Goal: Contribute content: Contribute content

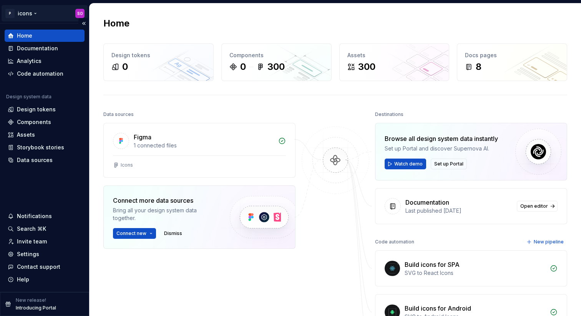
click at [34, 17] on html "P icons SO Home Documentation Analytics Code automation Design system data Desi…" at bounding box center [290, 158] width 581 height 316
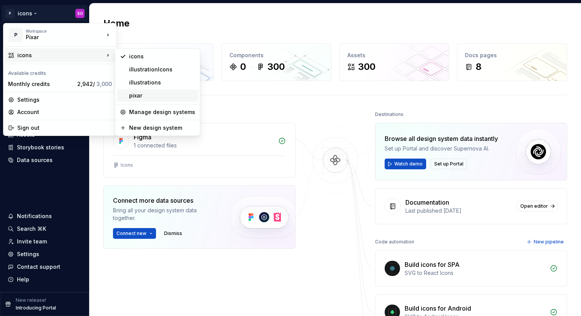
click at [155, 93] on div "pixar" at bounding box center [162, 96] width 66 height 8
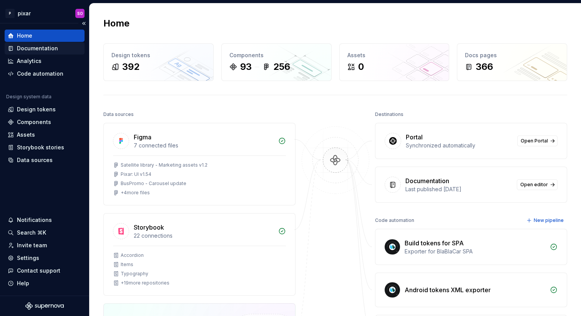
click at [43, 48] on div "Documentation" at bounding box center [37, 49] width 41 height 8
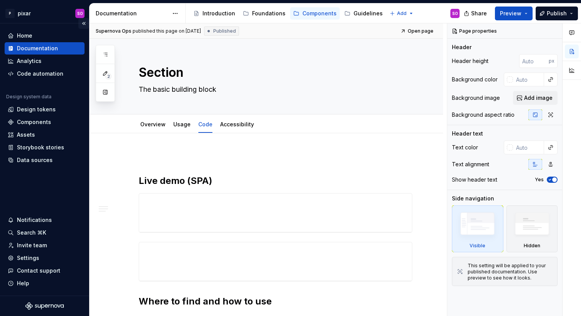
click at [83, 23] on button "Collapse sidebar" at bounding box center [83, 23] width 11 height 11
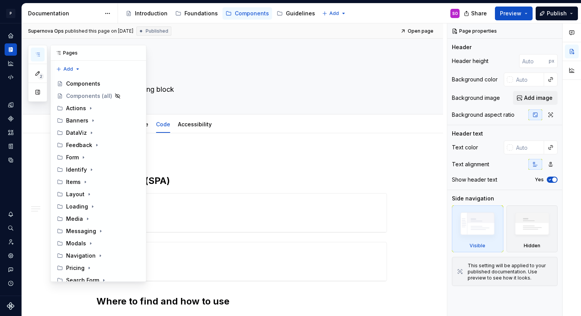
click at [37, 53] on icon "button" at bounding box center [38, 55] width 6 height 6
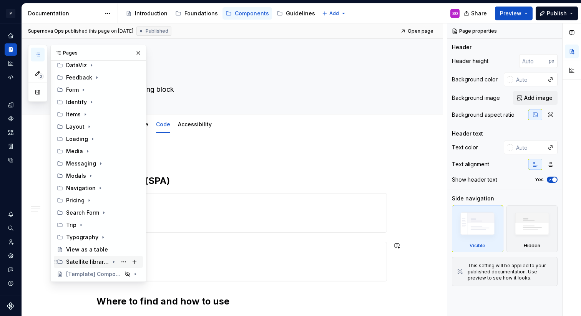
click at [111, 261] on icon "Page tree" at bounding box center [114, 262] width 6 height 6
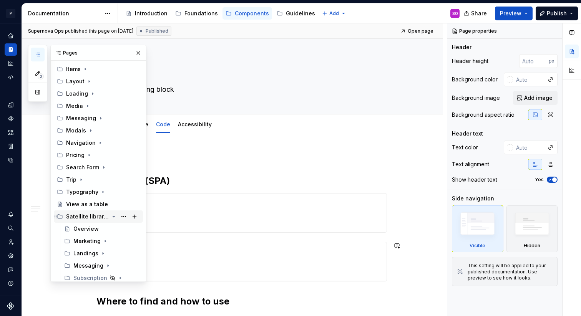
scroll to position [129, 0]
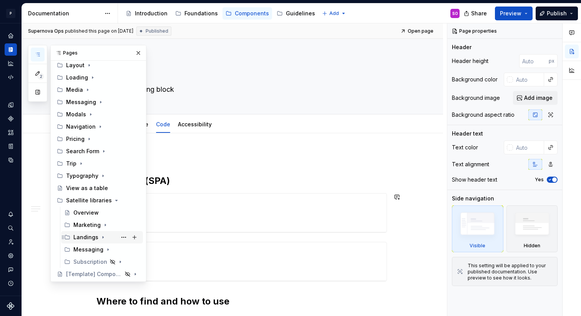
click at [103, 235] on icon "Page tree" at bounding box center [103, 238] width 6 height 6
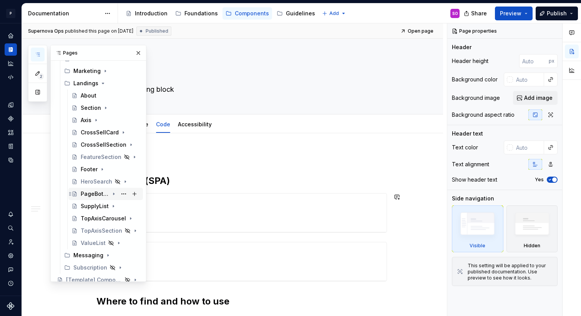
scroll to position [289, 0]
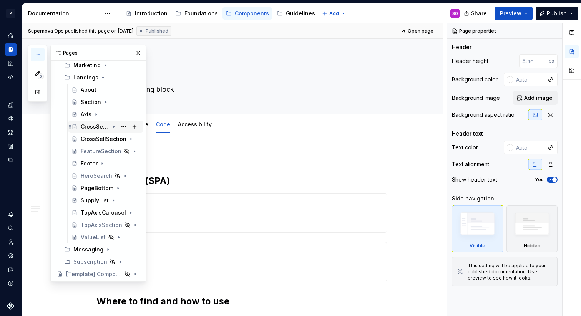
click at [89, 127] on div "CrossSellCard" at bounding box center [95, 127] width 28 height 8
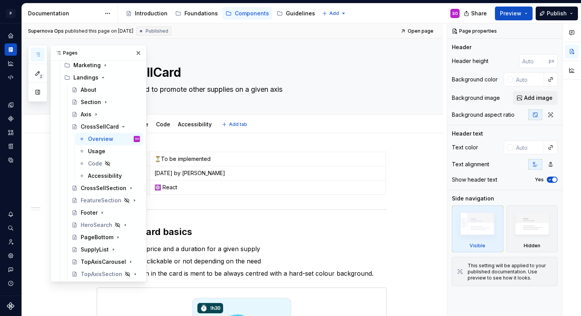
click at [265, 131] on div "Overview Usage Code Accessibility Add tab" at bounding box center [242, 124] width 300 height 17
click at [294, 103] on div "CrossSellCard An element used to promote other supplies on a given axis" at bounding box center [242, 76] width 291 height 75
click at [136, 54] on button "button" at bounding box center [138, 53] width 11 height 11
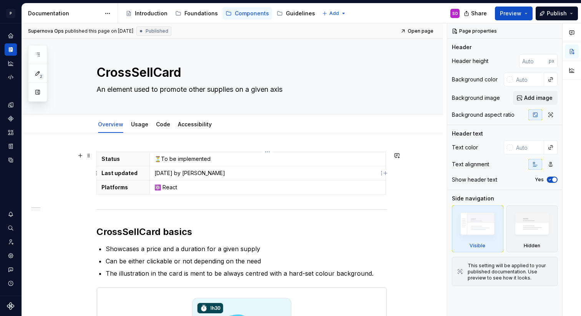
click at [155, 172] on p "[DATE] by [PERSON_NAME]" at bounding box center [268, 174] width 226 height 8
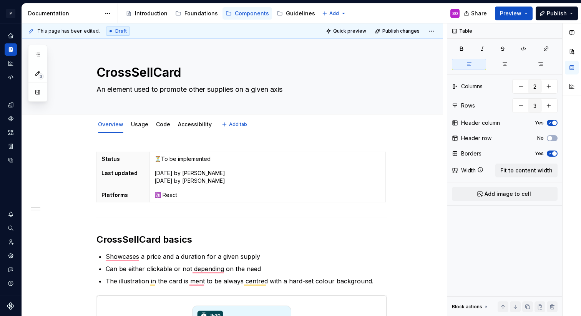
type textarea "*"
click at [175, 173] on p "[DATE] by [PERSON_NAME] [DATE] by [PERSON_NAME]" at bounding box center [268, 177] width 226 height 15
click at [238, 176] on p "[DATE] by [PERSON_NAME] [DATE] by [PERSON_NAME]" at bounding box center [268, 177] width 226 height 15
click at [144, 123] on link "Usage" at bounding box center [139, 124] width 17 height 7
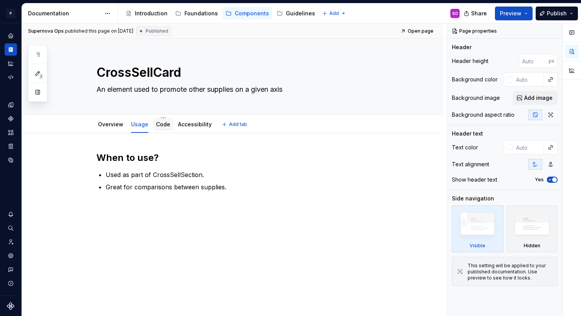
click at [160, 130] on div "Code" at bounding box center [163, 124] width 20 height 12
click at [163, 124] on link "Code" at bounding box center [163, 124] width 14 height 7
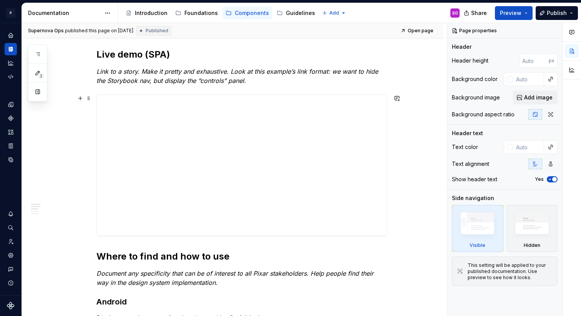
scroll to position [102, 0]
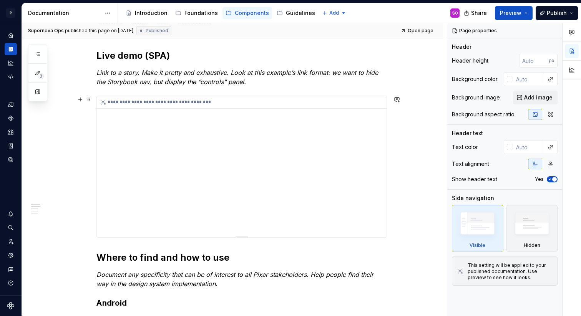
click at [215, 105] on div "**********" at bounding box center [242, 102] width 290 height 13
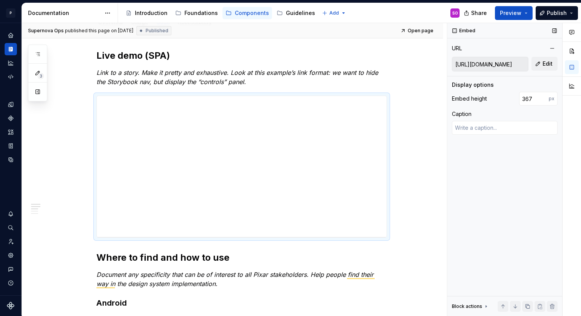
click at [479, 66] on input "[URL][DOMAIN_NAME]" at bounding box center [491, 64] width 76 height 14
click at [537, 65] on button "Edit" at bounding box center [545, 64] width 26 height 14
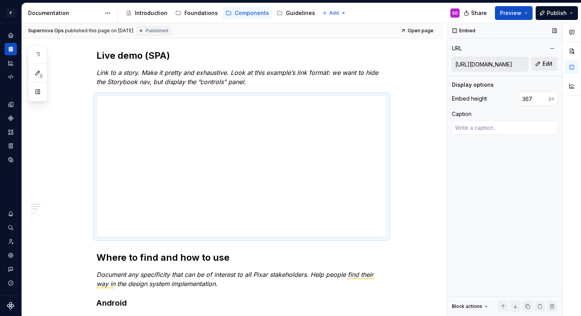
type textarea "*"
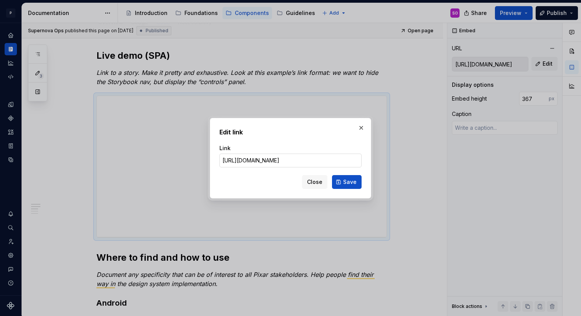
scroll to position [0, 123]
type input "[URL][DOMAIN_NAME]"
click at [346, 183] on span "Save" at bounding box center [349, 182] width 13 height 8
type textarea "*"
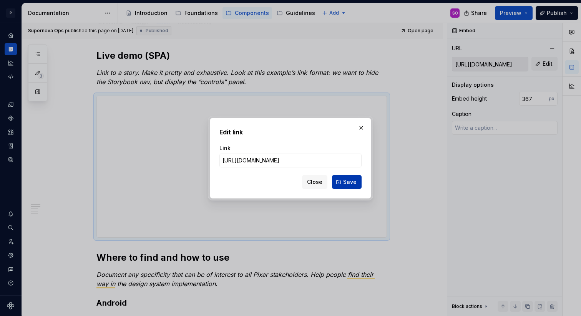
type input "[URL][DOMAIN_NAME]"
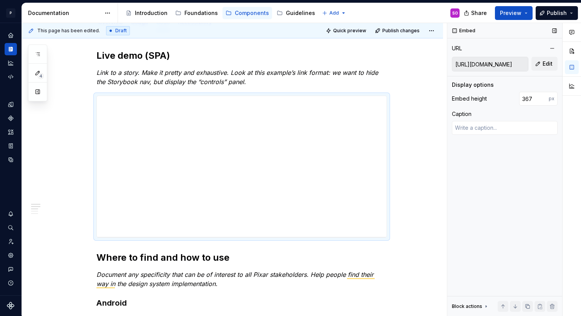
click at [495, 64] on input "[URL][DOMAIN_NAME]" at bounding box center [491, 64] width 76 height 14
click at [552, 65] on span "Edit" at bounding box center [548, 64] width 10 height 8
type textarea "*"
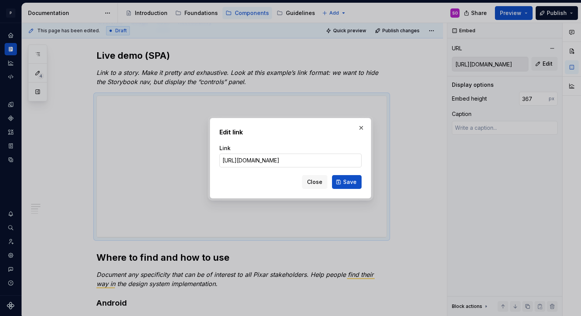
scroll to position [0, 212]
type input "[URL][DOMAIN_NAME]"
click at [347, 179] on span "Save" at bounding box center [349, 182] width 13 height 8
type textarea "*"
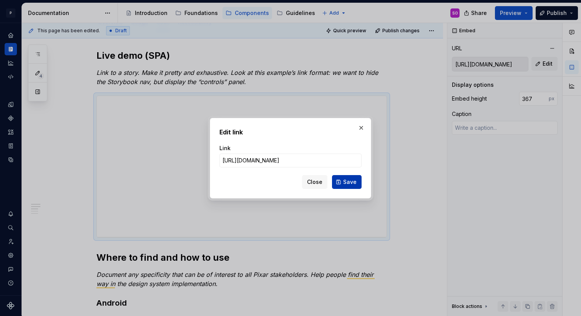
type input "[URL][DOMAIN_NAME]"
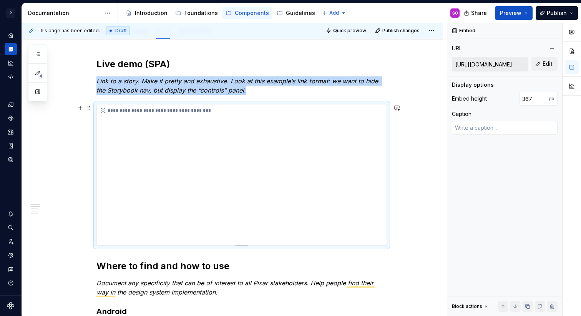
scroll to position [105, 0]
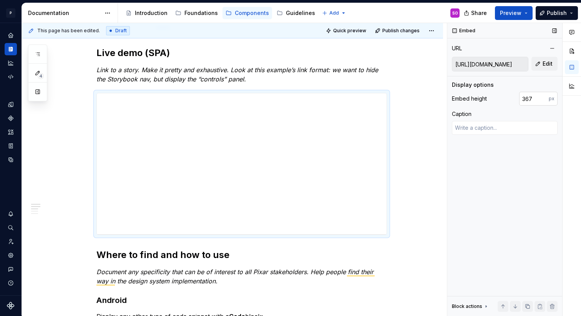
click at [527, 98] on input "367" at bounding box center [534, 99] width 30 height 14
type input "280"
type textarea "*"
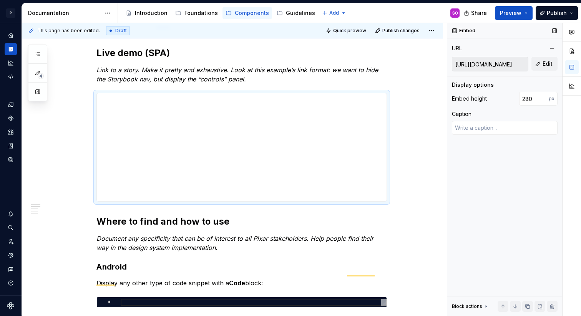
click at [509, 162] on div "Embed URL [URL][DOMAIN_NAME] Edit Display options Embed height 280 px Caption B…" at bounding box center [505, 169] width 115 height 293
click at [526, 100] on input "280" at bounding box center [534, 99] width 30 height 14
type input "300"
click at [511, 177] on div "Embed URL [URL][DOMAIN_NAME] Edit Display options Embed height 300 px Caption B…" at bounding box center [505, 169] width 115 height 293
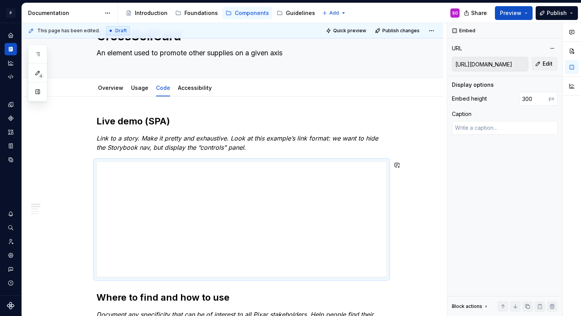
scroll to position [30, 0]
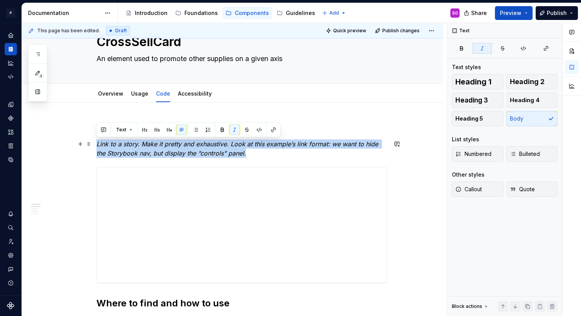
drag, startPoint x: 257, startPoint y: 154, endPoint x: 97, endPoint y: 147, distance: 160.5
click at [97, 147] on p "Link to a story. Make it pretty and exhaustive. Look at this example’s link for…" at bounding box center [242, 149] width 291 height 18
click at [240, 150] on em "Link to a story. Make it pretty and exhaustive. Look at this example’s link for…" at bounding box center [239, 148] width 284 height 17
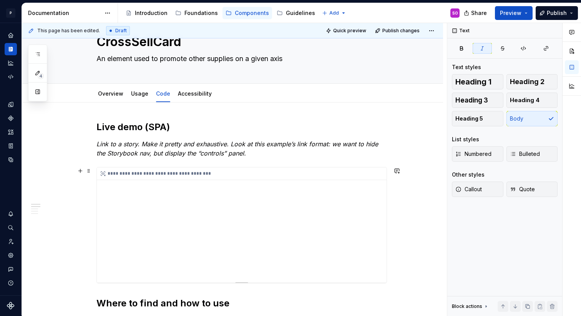
click at [262, 171] on div "**********" at bounding box center [242, 174] width 290 height 13
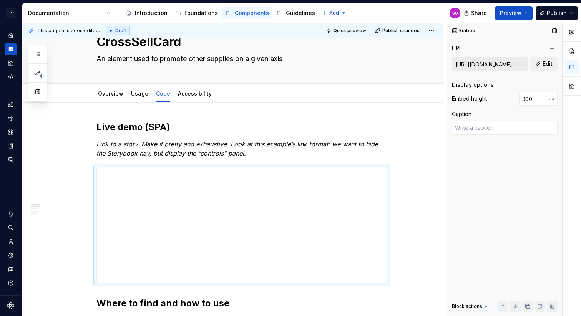
click at [475, 87] on div "Display options" at bounding box center [473, 85] width 42 height 8
click at [470, 98] on div "Embed height" at bounding box center [469, 99] width 35 height 8
click at [546, 65] on span "Edit" at bounding box center [548, 64] width 10 height 8
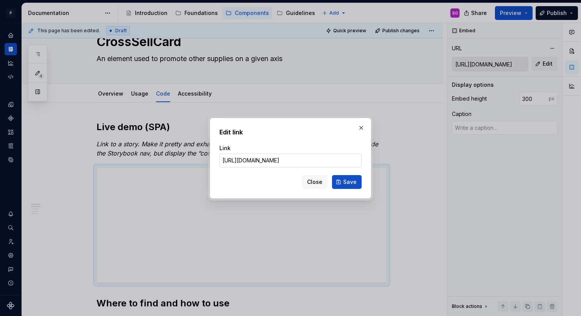
click at [325, 160] on input "[URL][DOMAIN_NAME]" at bounding box center [291, 161] width 142 height 14
click at [349, 183] on span "Save" at bounding box center [349, 182] width 13 height 8
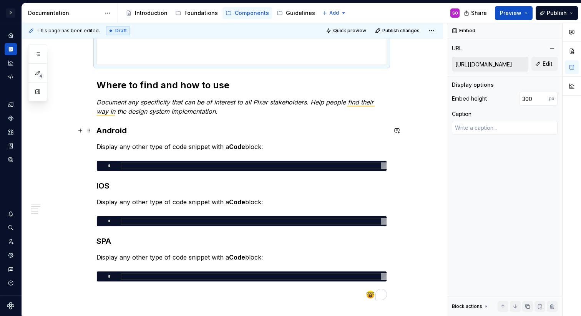
scroll to position [255, 0]
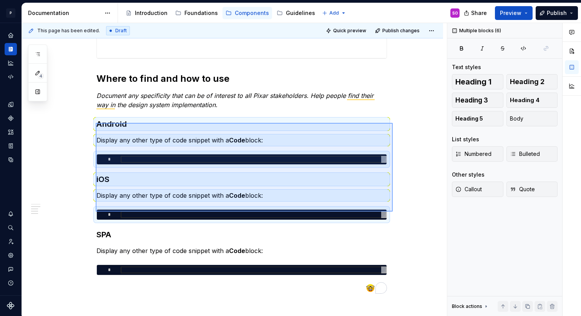
drag, startPoint x: 96, startPoint y: 123, endPoint x: 393, endPoint y: 213, distance: 310.4
click at [393, 213] on div "**********" at bounding box center [234, 169] width 425 height 293
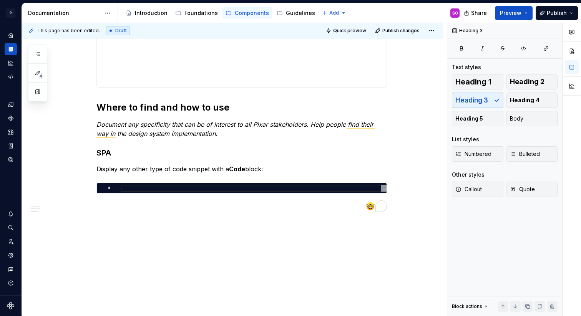
scroll to position [226, 0]
type textarea "*"
click at [130, 151] on h3 "SPA" at bounding box center [242, 153] width 291 height 11
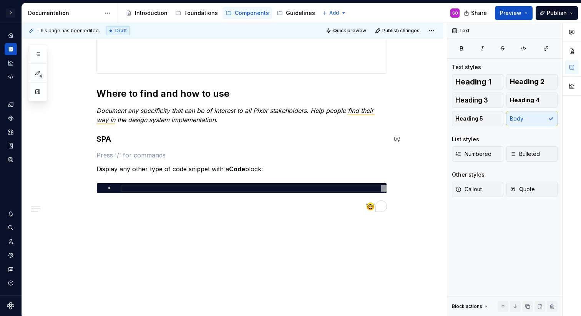
paste div "To enrich screen reader interactions, please activate Accessibility in Grammarl…"
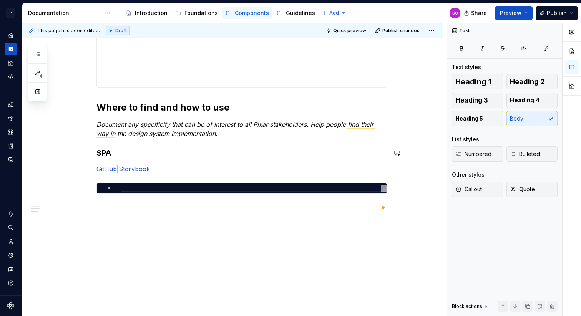
scroll to position [226, 0]
type textarea "*"
click at [107, 173] on link "GitHub" at bounding box center [107, 169] width 20 height 8
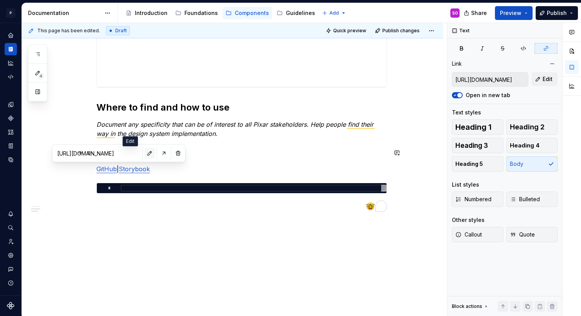
click at [145, 155] on button "button" at bounding box center [150, 153] width 11 height 11
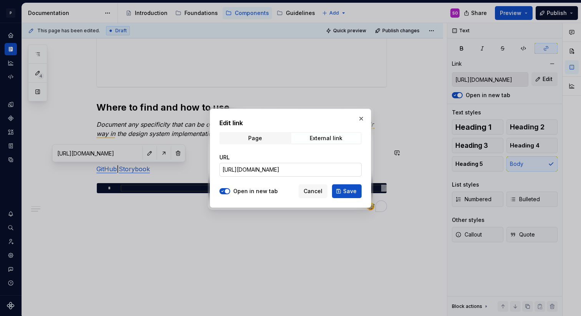
click at [237, 169] on input "[URL][DOMAIN_NAME]" at bounding box center [291, 170] width 142 height 14
paste input "CrossSellCard"
type input "[URL][DOMAIN_NAME]"
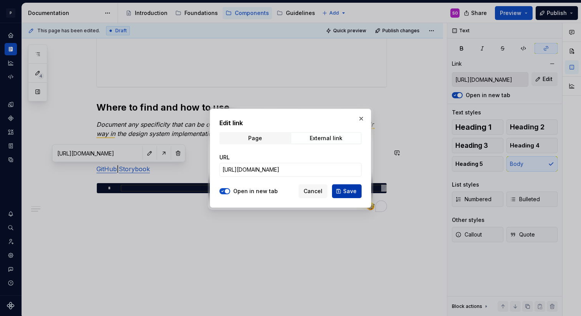
click at [351, 192] on span "Save" at bounding box center [349, 192] width 13 height 8
type input "[URL][DOMAIN_NAME]"
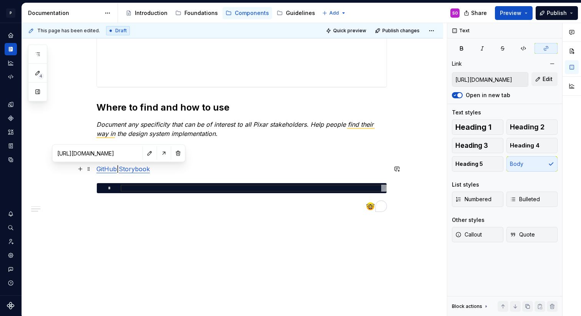
click at [132, 172] on link "Storybook" at bounding box center [134, 169] width 31 height 8
type input "[URL][DOMAIN_NAME]"
type textarea "*"
click at [167, 153] on button "button" at bounding box center [172, 153] width 11 height 11
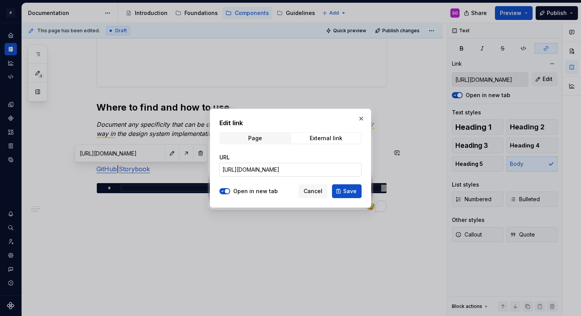
click at [262, 171] on input "[URL][DOMAIN_NAME]" at bounding box center [291, 170] width 142 height 14
paste input "crosssellcard"
type input "[URL][DOMAIN_NAME]"
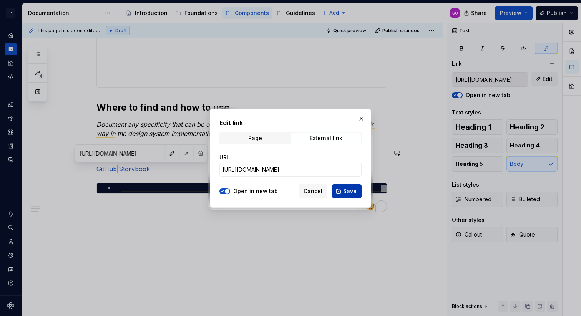
click at [347, 188] on span "Save" at bounding box center [349, 192] width 13 height 8
type input "[URL][DOMAIN_NAME]"
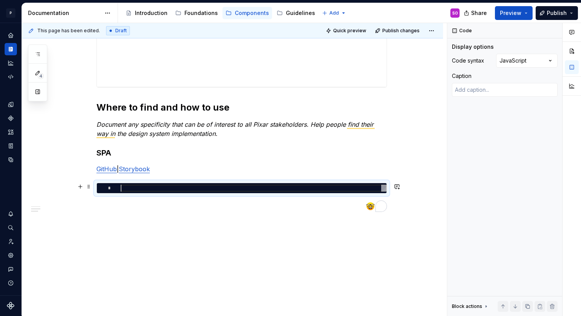
click at [155, 186] on div "To enrich screen reader interactions, please activate Accessibility in Grammarl…" at bounding box center [254, 188] width 266 height 7
type textarea "*"
type textarea "**********"
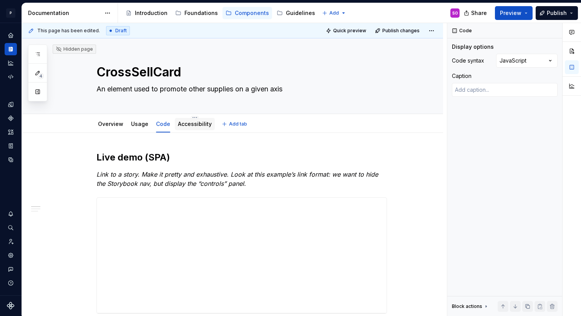
click at [198, 125] on link "Accessibility" at bounding box center [195, 124] width 34 height 7
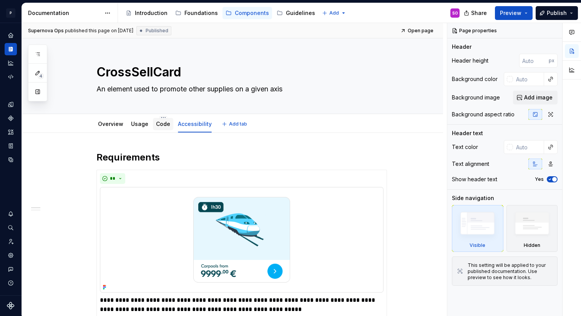
click at [163, 126] on link "Code" at bounding box center [163, 124] width 14 height 7
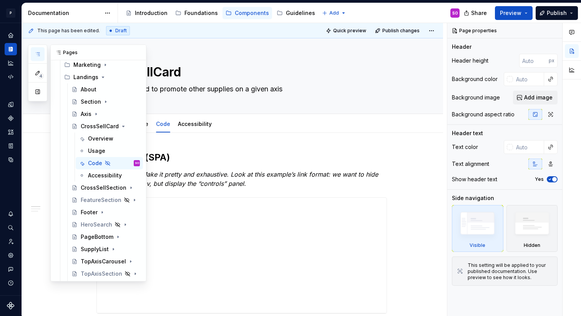
click at [41, 55] on button "button" at bounding box center [38, 54] width 14 height 14
click at [88, 188] on div "CrossSellSection" at bounding box center [95, 188] width 28 height 8
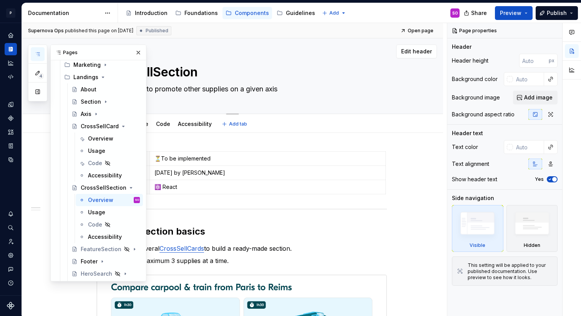
click at [246, 102] on div "CrossSellSection A page section to promote other supplies on a given axis" at bounding box center [242, 75] width 291 height 75
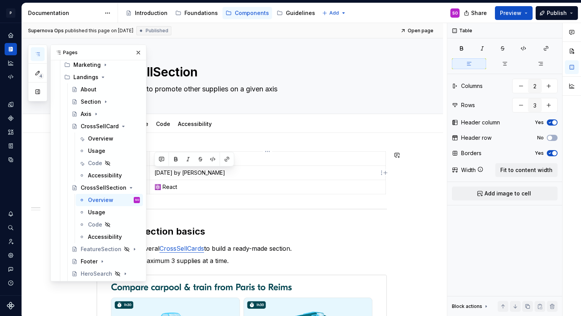
drag, startPoint x: 238, startPoint y: 173, endPoint x: 155, endPoint y: 173, distance: 82.7
click at [155, 173] on p "[DATE] by [PERSON_NAME]" at bounding box center [268, 173] width 226 height 8
copy p "[DATE] by [PERSON_NAME]"
click at [216, 168] on td "[DATE] by [PERSON_NAME]" at bounding box center [268, 173] width 236 height 14
click at [133, 53] on button "button" at bounding box center [138, 52] width 11 height 11
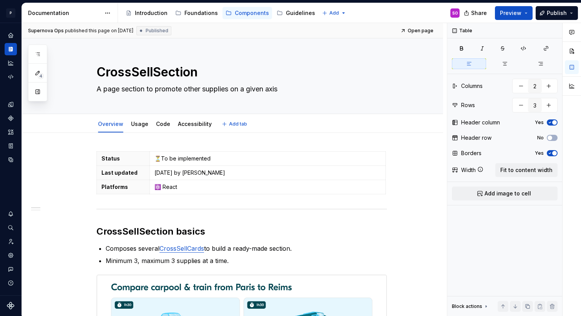
type textarea "*"
click at [215, 174] on p "[DATE] by [PERSON_NAME]" at bounding box center [268, 173] width 226 height 8
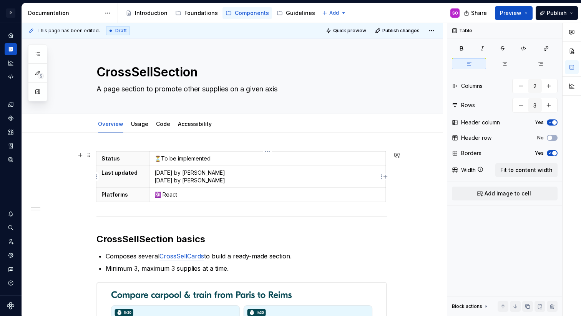
click at [173, 173] on p "[DATE] by [PERSON_NAME] [DATE] by [PERSON_NAME]" at bounding box center [268, 176] width 226 height 15
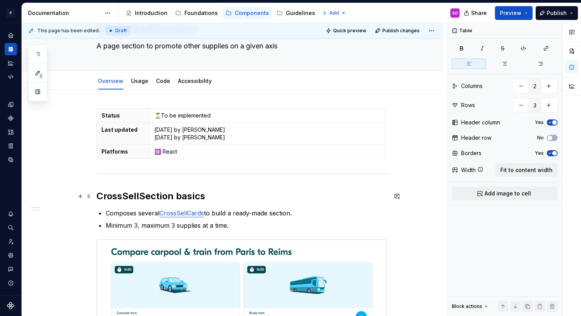
scroll to position [37, 0]
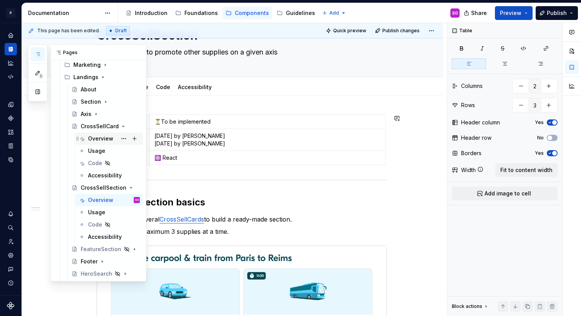
click at [100, 138] on div "Overview" at bounding box center [100, 139] width 25 height 8
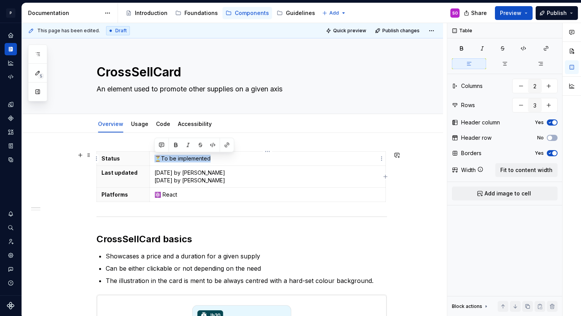
drag, startPoint x: 211, startPoint y: 157, endPoint x: 155, endPoint y: 160, distance: 56.2
click at [155, 160] on p "⏳To be implemented" at bounding box center [268, 159] width 226 height 8
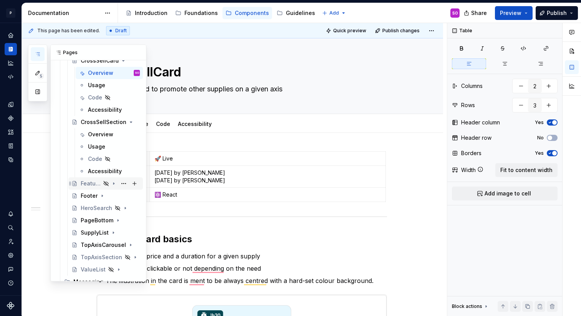
scroll to position [354, 0]
click at [100, 130] on div "Overview" at bounding box center [114, 135] width 52 height 11
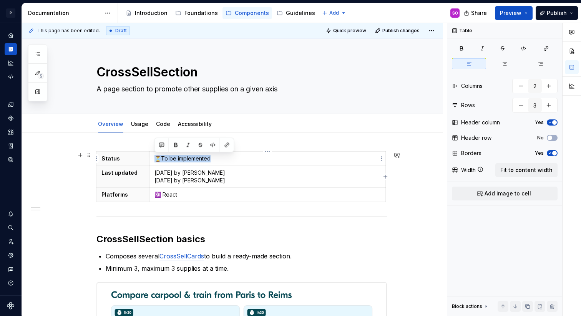
drag, startPoint x: 216, startPoint y: 158, endPoint x: 155, endPoint y: 159, distance: 61.5
click at [155, 159] on p "⏳To be implemented" at bounding box center [268, 159] width 226 height 8
click at [146, 121] on link "Usage" at bounding box center [139, 124] width 17 height 7
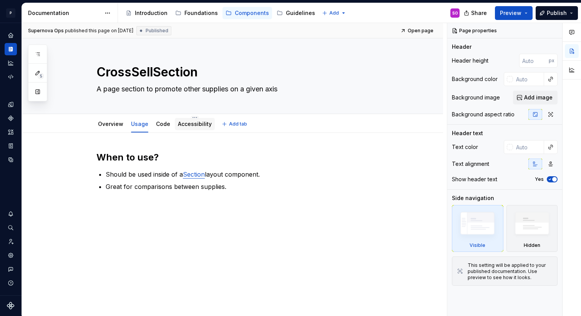
click at [185, 125] on link "Accessibility" at bounding box center [195, 124] width 34 height 7
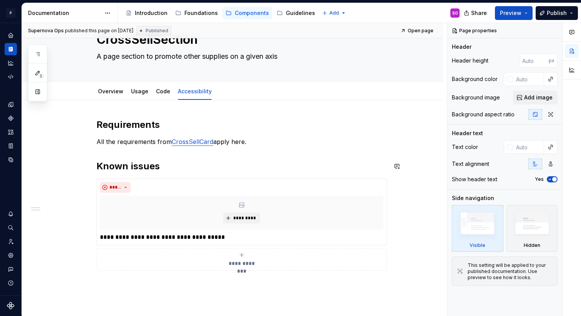
scroll to position [18, 0]
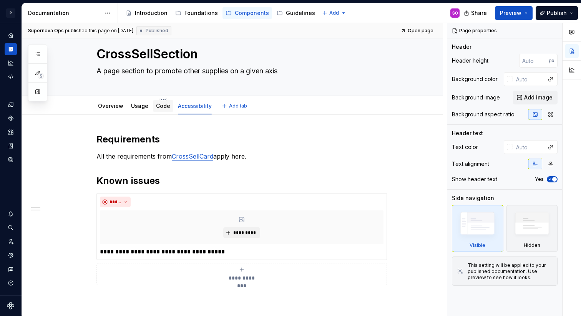
click at [158, 108] on link "Code" at bounding box center [163, 106] width 14 height 7
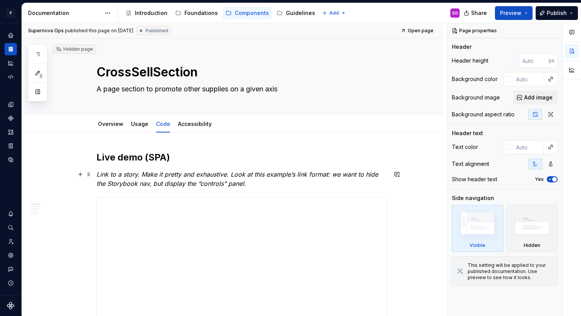
scroll to position [28, 0]
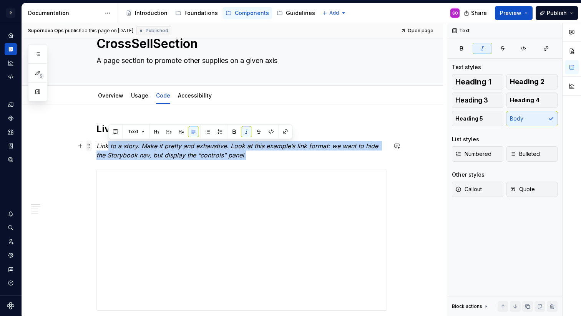
drag, startPoint x: 259, startPoint y: 156, endPoint x: 91, endPoint y: 147, distance: 167.9
click at [98, 147] on em "Link to a story. Make it pretty and exhaustive. Look at this example’s link for…" at bounding box center [239, 150] width 284 height 17
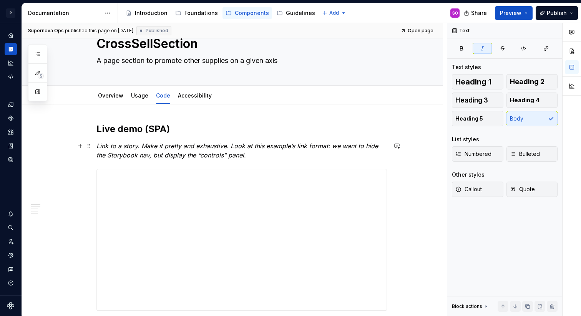
click at [98, 147] on em "Link to a story. Make it pretty and exhaustive. Look at this example’s link for…" at bounding box center [239, 150] width 284 height 17
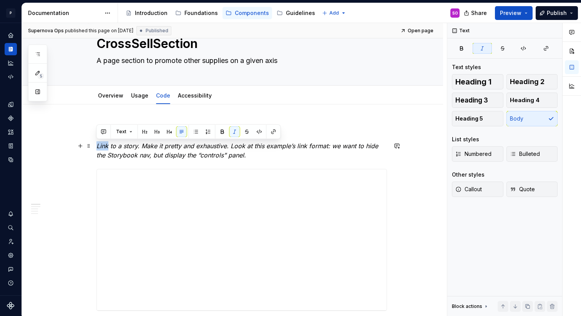
click at [98, 147] on em "Link to a story. Make it pretty and exhaustive. Look at this example’s link for…" at bounding box center [239, 150] width 284 height 17
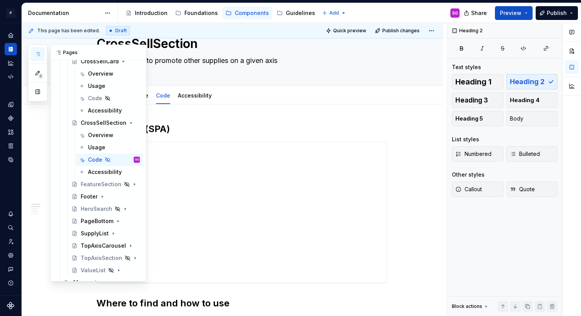
click at [38, 52] on icon "button" at bounding box center [38, 54] width 6 height 6
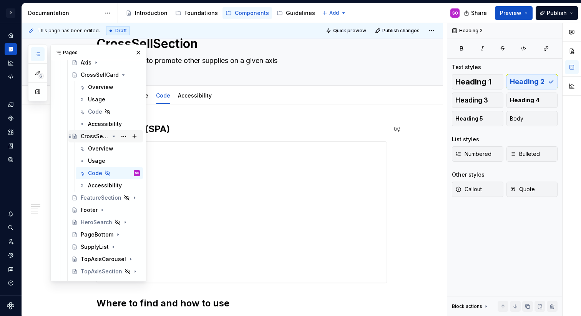
scroll to position [336, 0]
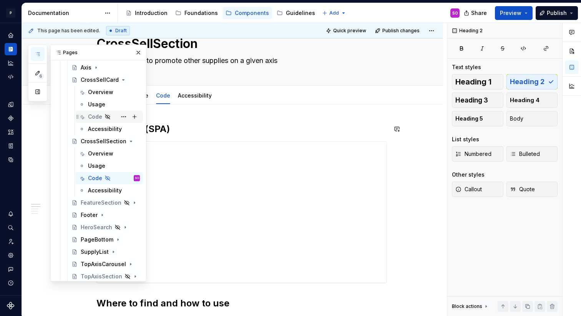
click at [94, 118] on div "Code" at bounding box center [95, 117] width 14 height 8
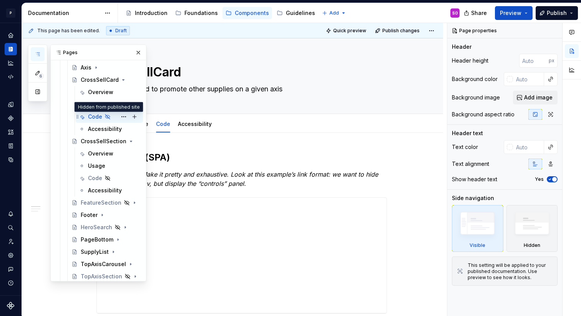
click at [107, 115] on icon "Page tree" at bounding box center [108, 117] width 6 height 6
click at [215, 181] on em "Link to a story. Make it pretty and exhaustive. Look at this example’s link for…" at bounding box center [239, 179] width 284 height 17
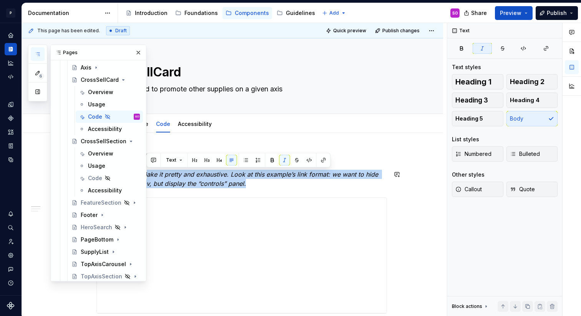
drag, startPoint x: 261, startPoint y: 187, endPoint x: 145, endPoint y: 177, distance: 115.7
click at [145, 177] on div "6 Pages Add Accessibility guide for tree Page tree. Navigate the tree with the …" at bounding box center [301, 169] width 559 height 293
click at [134, 50] on button "button" at bounding box center [138, 52] width 11 height 11
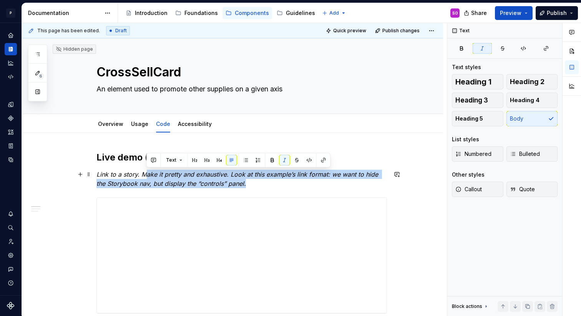
click at [116, 180] on em "Link to a story. Make it pretty and exhaustive. Look at this example’s link for…" at bounding box center [239, 179] width 284 height 17
drag, startPoint x: 97, startPoint y: 175, endPoint x: 248, endPoint y: 184, distance: 151.8
click at [248, 184] on p "Link to a story. Make it pretty and exhaustive. Look at this example’s link for…" at bounding box center [242, 179] width 291 height 18
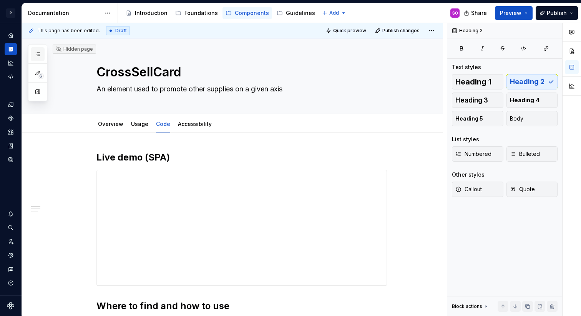
click at [37, 53] on icon "button" at bounding box center [38, 54] width 6 height 6
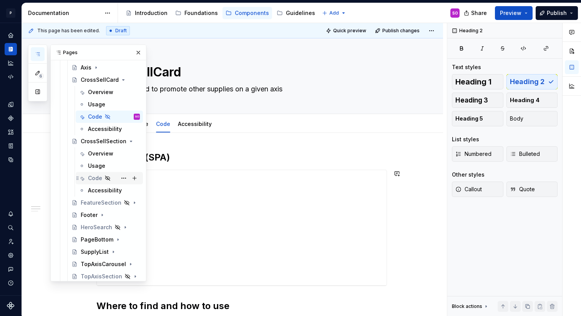
click at [108, 178] on icon "Page tree" at bounding box center [108, 178] width 6 height 6
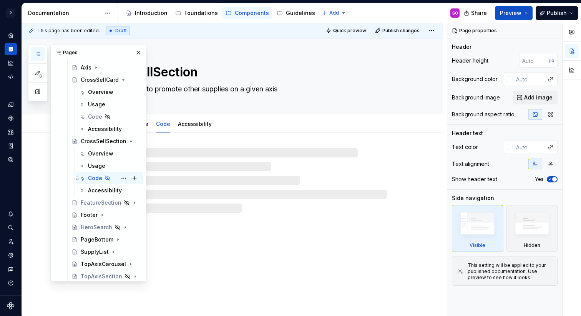
click at [97, 180] on div "Code" at bounding box center [95, 179] width 14 height 8
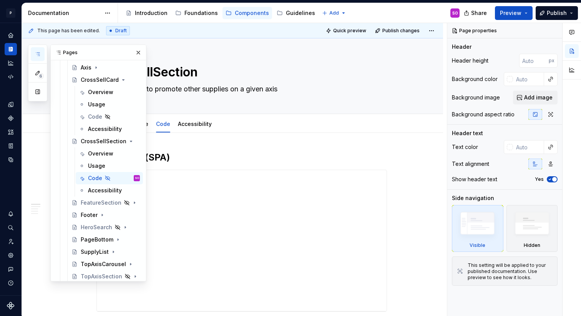
scroll to position [1, 0]
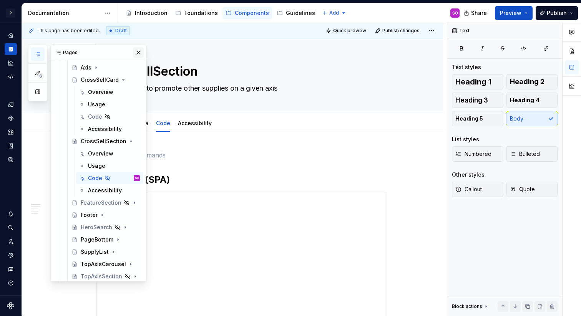
click at [136, 52] on button "button" at bounding box center [138, 52] width 11 height 11
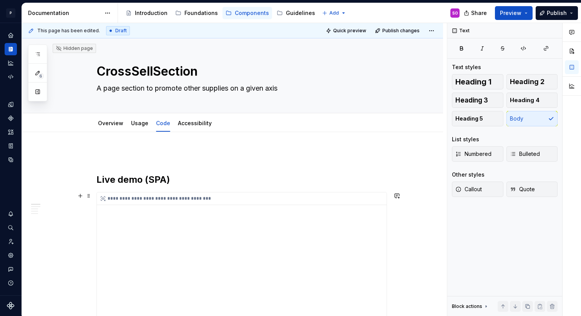
click at [335, 205] on div "**********" at bounding box center [242, 199] width 290 height 13
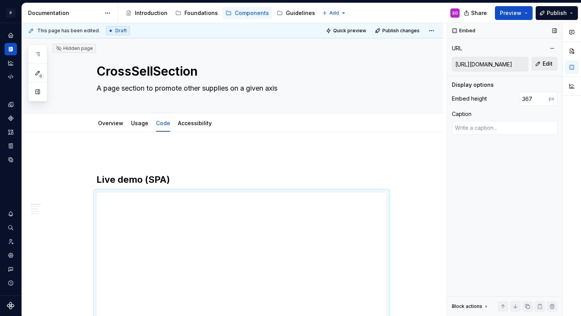
click at [542, 67] on button "Edit" at bounding box center [545, 64] width 26 height 14
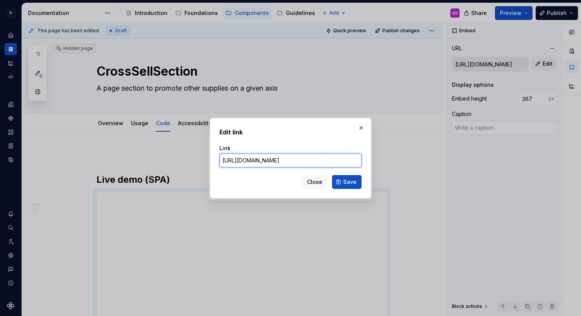
scroll to position [0, 0]
type textarea "*"
click at [298, 160] on input "[URL][DOMAIN_NAME]" at bounding box center [291, 161] width 142 height 14
paste input "libs/landing/iframe.html?globals=&args=&id=sections-crosssellsection--default&v…"
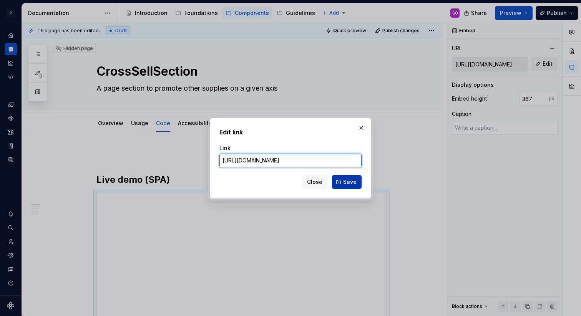
type input "[URL][DOMAIN_NAME]"
click at [347, 184] on span "Save" at bounding box center [349, 182] width 13 height 8
type textarea "*"
type input "[URL][DOMAIN_NAME]"
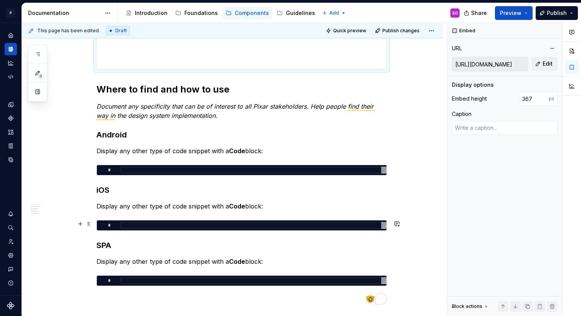
scroll to position [279, 0]
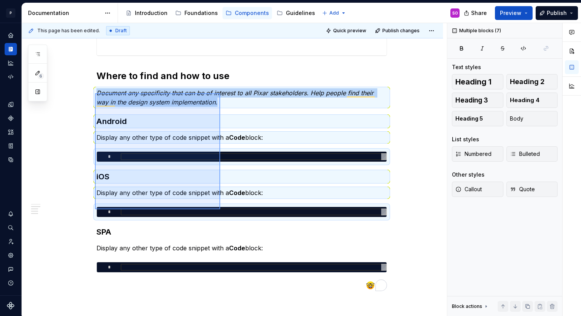
drag, startPoint x: 95, startPoint y: 93, endPoint x: 220, endPoint y: 211, distance: 171.6
click at [220, 211] on div "**********" at bounding box center [234, 169] width 425 height 293
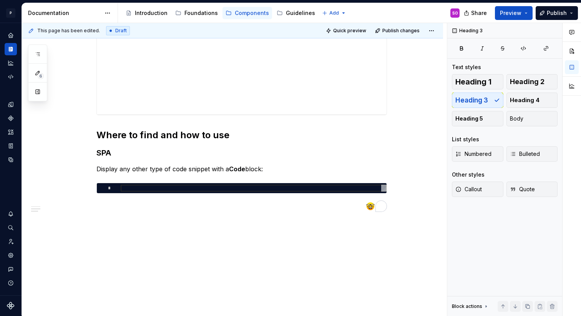
scroll to position [220, 0]
click at [151, 154] on h3 "SPA" at bounding box center [242, 153] width 291 height 11
click at [147, 172] on p "Display any other type of code snippet with a Code block:" at bounding box center [242, 169] width 291 height 9
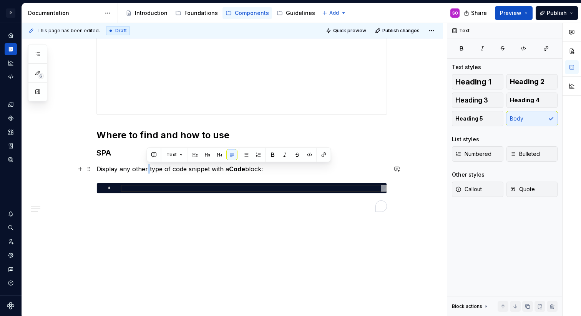
click at [147, 172] on p "Display any other type of code snippet with a Code block:" at bounding box center [242, 169] width 291 height 9
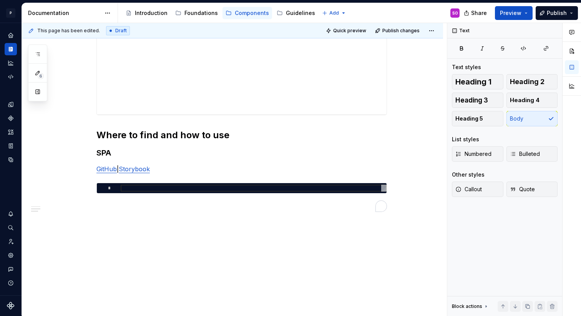
type textarea "*"
click at [108, 168] on link "GitHub" at bounding box center [107, 169] width 20 height 8
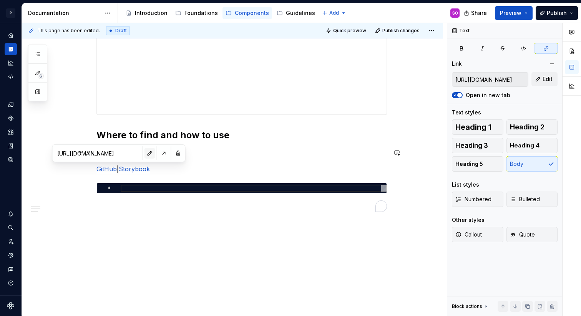
click at [145, 153] on button "button" at bounding box center [150, 153] width 11 height 11
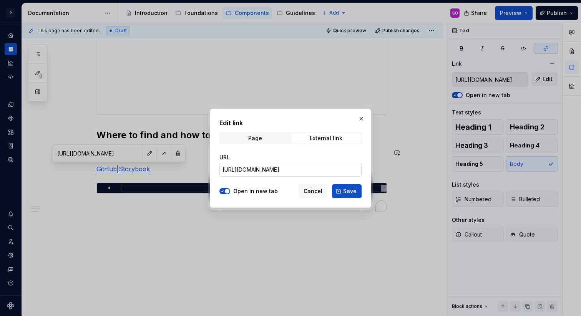
click at [256, 167] on input "[URL][DOMAIN_NAME]" at bounding box center [291, 170] width 142 height 14
paste input "CrossSellSection"
type input "[URL][DOMAIN_NAME]"
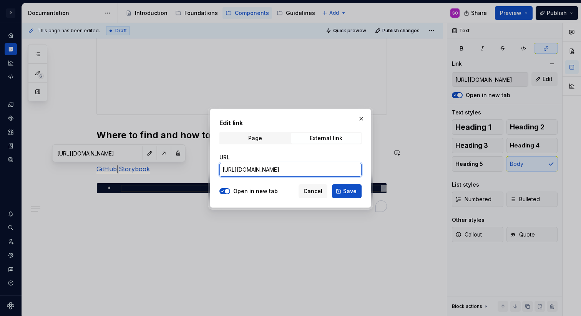
scroll to position [0, 66]
click at [345, 191] on span "Save" at bounding box center [349, 192] width 13 height 8
type input "[URL][DOMAIN_NAME]"
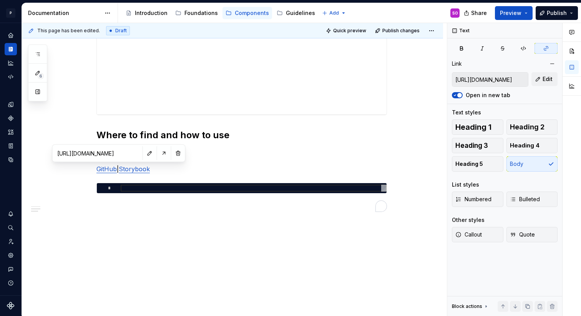
type textarea "*"
click at [144, 170] on link "Storybook" at bounding box center [134, 169] width 31 height 8
type input "[URL][DOMAIN_NAME]"
click at [180, 150] on button "button" at bounding box center [185, 153] width 11 height 11
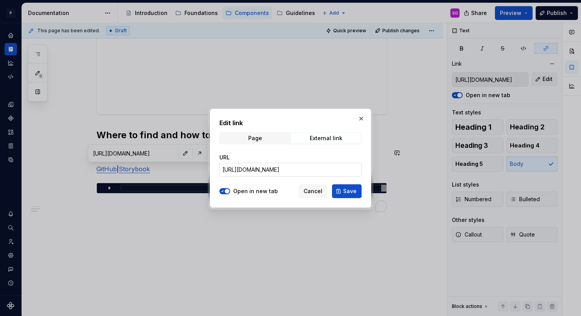
click at [245, 171] on input "[URL][DOMAIN_NAME]" at bounding box center [291, 170] width 142 height 14
paste input "crosssellsection"
type input "[URL][DOMAIN_NAME]"
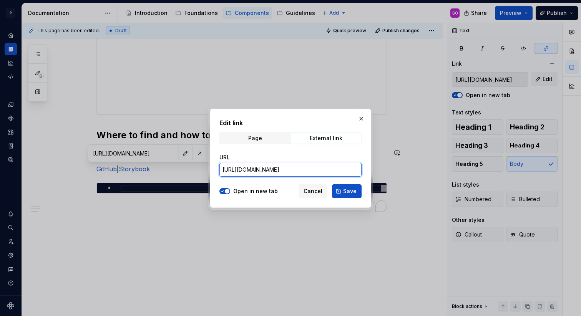
scroll to position [0, 138]
click at [354, 191] on span "Save" at bounding box center [349, 192] width 13 height 8
type input "[URL][DOMAIN_NAME]"
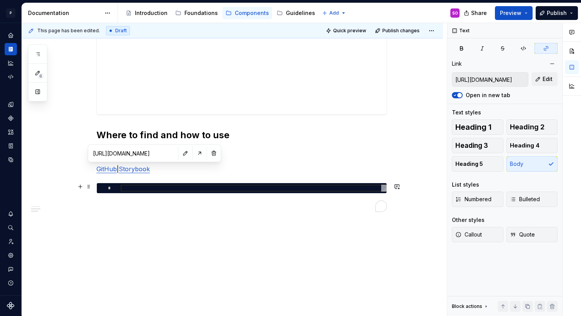
click at [160, 188] on div "To enrich screen reader interactions, please activate Accessibility in Grammarl…" at bounding box center [254, 188] width 266 height 7
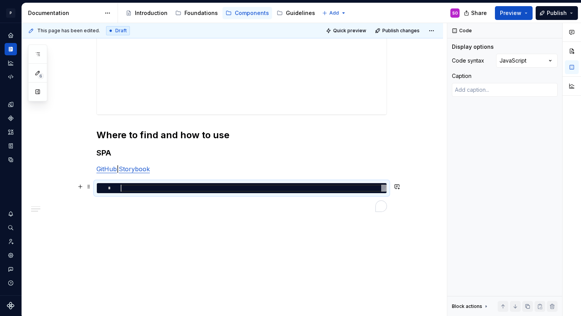
type textarea "*"
type textarea "**********"
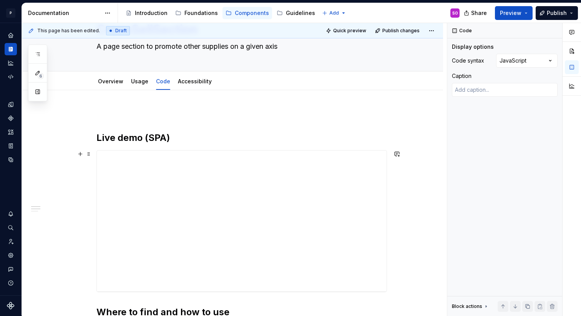
scroll to position [0, 0]
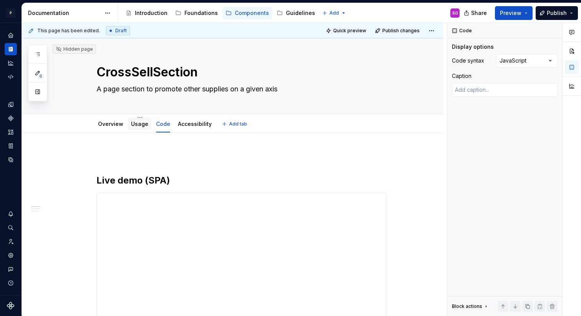
click at [141, 128] on div "Usage" at bounding box center [139, 124] width 17 height 9
click at [223, 126] on button "Add tab" at bounding box center [235, 124] width 31 height 11
type textarea "*"
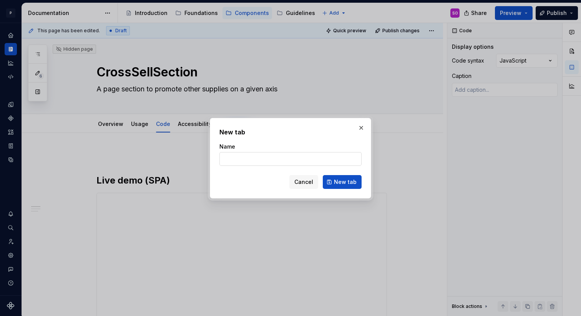
click at [269, 158] on input "Name" at bounding box center [291, 159] width 142 height 14
type input "Content"
click at [354, 183] on span "New tab" at bounding box center [345, 182] width 23 height 8
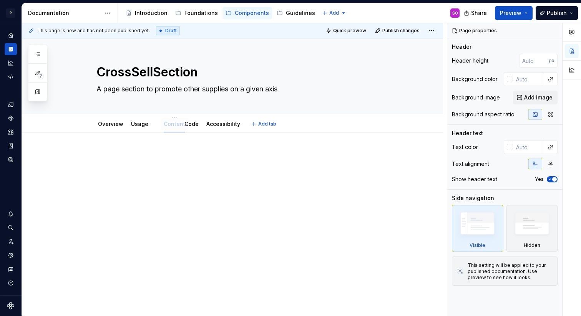
drag, startPoint x: 225, startPoint y: 126, endPoint x: 168, endPoint y: 128, distance: 56.9
type textarea "*"
click at [176, 153] on p at bounding box center [242, 155] width 291 height 9
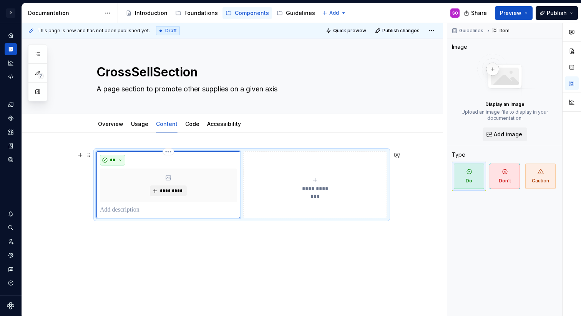
click at [113, 165] on button "**" at bounding box center [112, 160] width 25 height 11
click at [127, 186] on div "Don't" at bounding box center [130, 188] width 14 height 8
click at [126, 210] on p "To enrich screen reader interactions, please activate Accessibility in Grammarl…" at bounding box center [168, 210] width 137 height 9
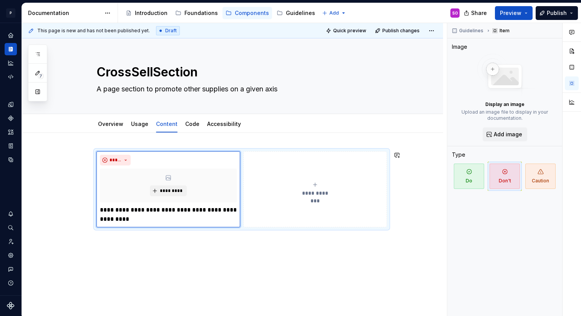
click at [167, 261] on div "**********" at bounding box center [232, 232] width 421 height 199
click at [221, 269] on div "**********" at bounding box center [232, 232] width 421 height 199
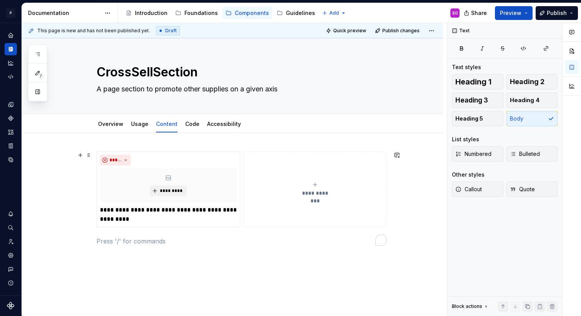
click at [266, 158] on button "**********" at bounding box center [315, 189] width 144 height 76
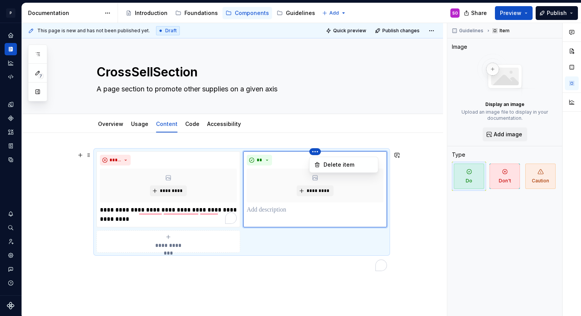
click at [316, 153] on html "P pixar SO Design system data Documentation Accessibility guide for tree Page t…" at bounding box center [290, 158] width 581 height 316
click at [325, 164] on div "Delete item" at bounding box center [349, 165] width 50 height 8
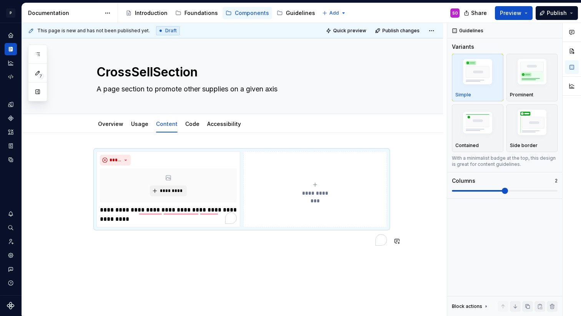
click at [256, 251] on div "**********" at bounding box center [242, 203] width 291 height 104
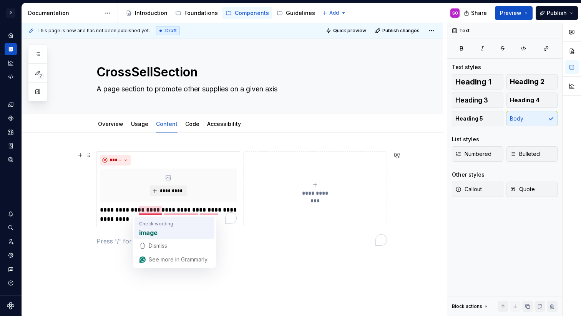
type textarea "*"
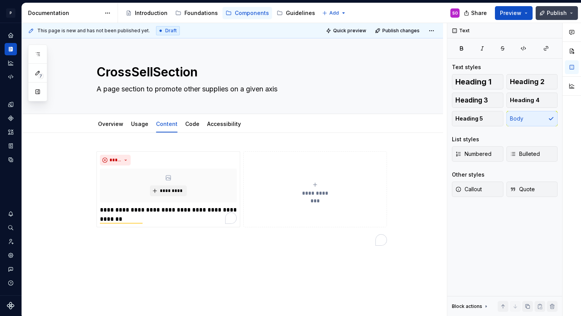
click at [563, 12] on span "Publish" at bounding box center [557, 13] width 20 height 8
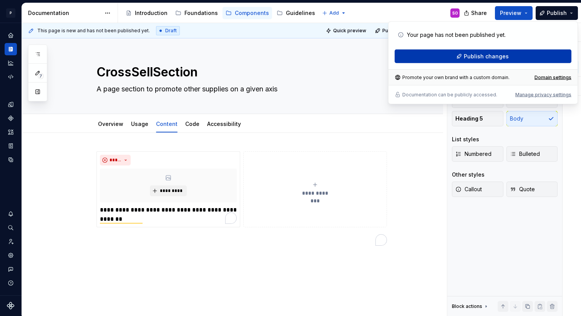
click at [489, 56] on span "Publish changes" at bounding box center [486, 57] width 45 height 8
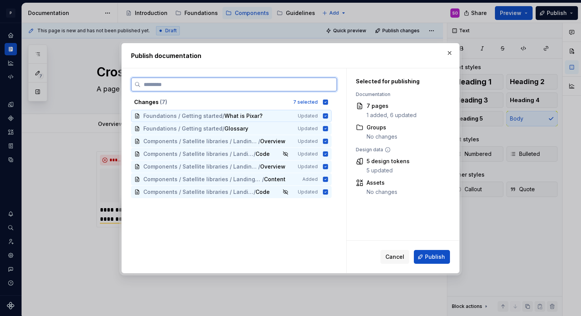
click at [325, 115] on icon at bounding box center [325, 115] width 5 height 5
click at [325, 128] on icon at bounding box center [326, 129] width 6 height 6
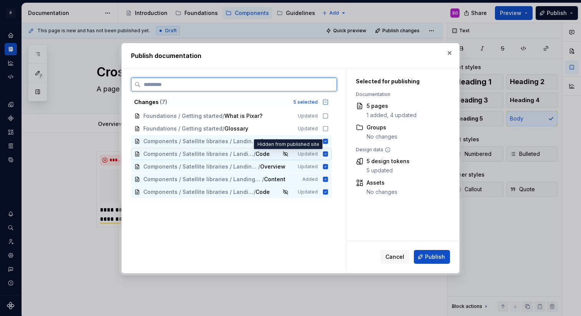
click at [287, 153] on icon at bounding box center [286, 154] width 6 height 6
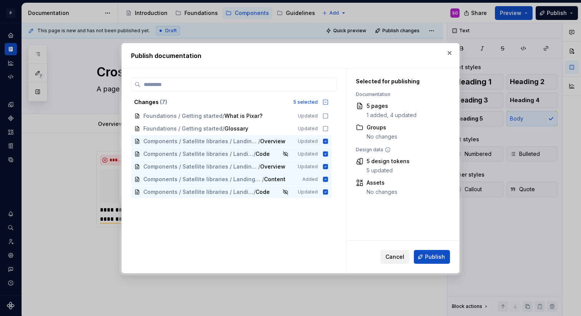
click at [392, 254] on span "Cancel" at bounding box center [395, 257] width 19 height 8
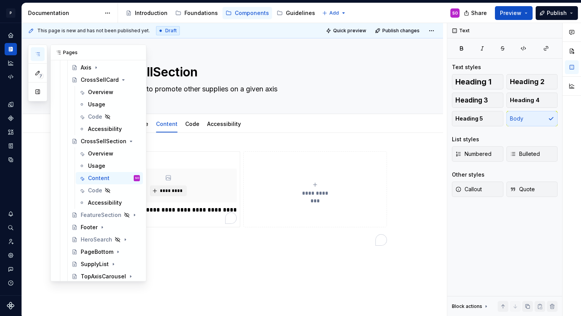
click at [38, 56] on icon "button" at bounding box center [38, 54] width 6 height 6
click at [107, 191] on icon "Page tree" at bounding box center [108, 191] width 6 height 6
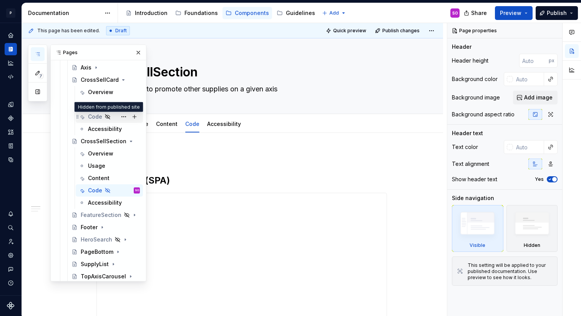
click at [108, 116] on icon "Page tree" at bounding box center [108, 117] width 6 height 6
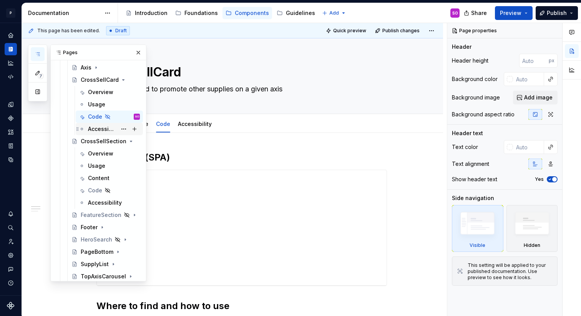
click at [99, 129] on div "Accessibility" at bounding box center [102, 129] width 29 height 8
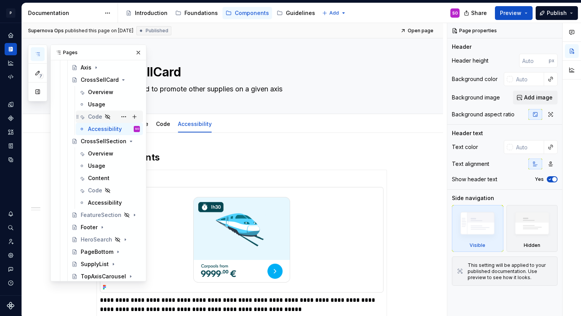
click at [98, 116] on div "Code" at bounding box center [95, 117] width 14 height 8
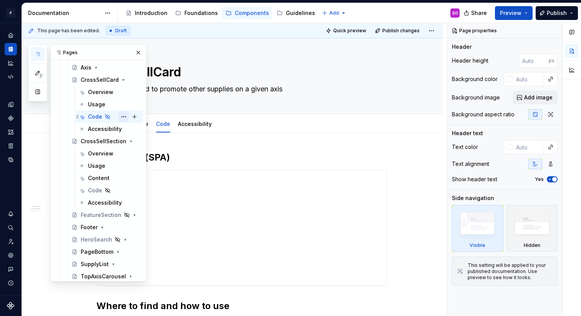
click at [119, 118] on button "Page tree" at bounding box center [123, 117] width 11 height 11
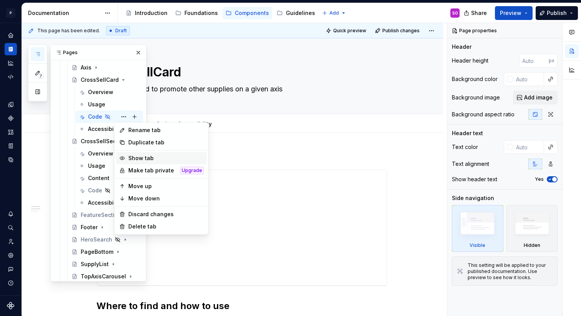
click at [138, 157] on div "Show tab" at bounding box center [165, 159] width 75 height 8
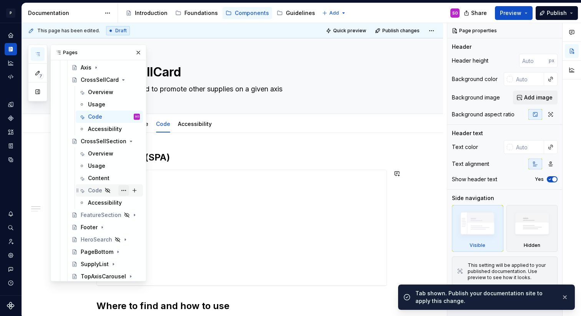
click at [118, 190] on button "Page tree" at bounding box center [123, 190] width 11 height 11
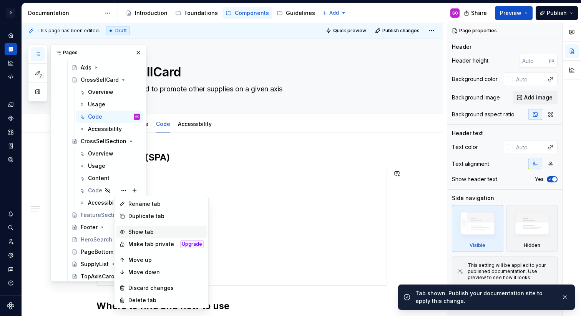
click at [143, 231] on div "Show tab" at bounding box center [165, 232] width 75 height 8
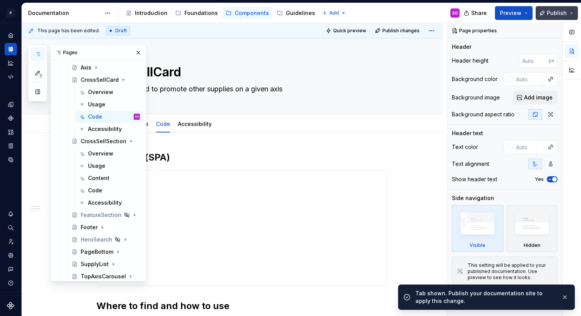
click at [551, 13] on span "Publish" at bounding box center [557, 13] width 20 height 8
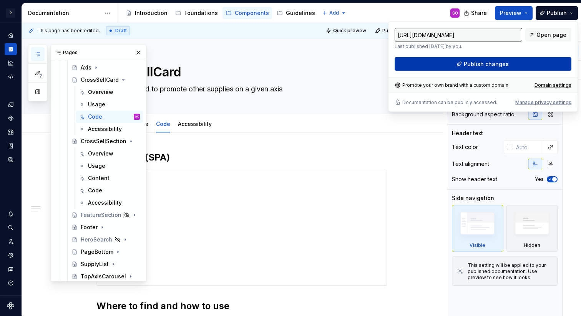
click at [500, 66] on span "Publish changes" at bounding box center [486, 64] width 45 height 8
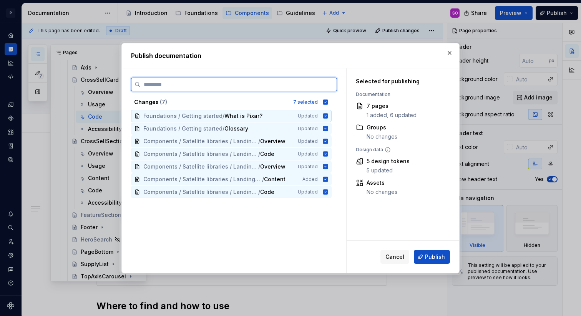
click at [324, 116] on icon at bounding box center [325, 115] width 5 height 5
click at [326, 129] on icon at bounding box center [325, 128] width 5 height 5
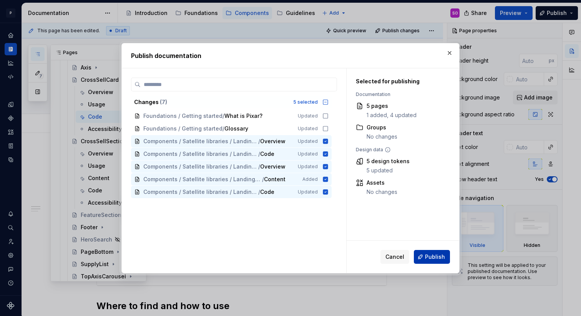
click at [440, 257] on span "Publish" at bounding box center [435, 257] width 20 height 8
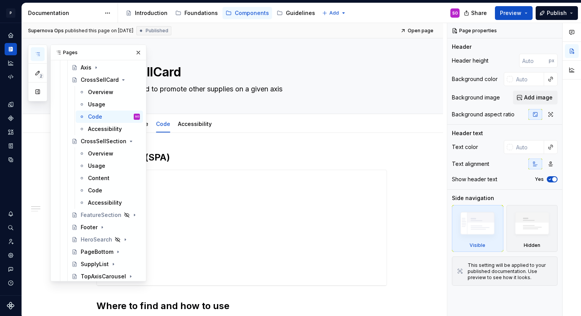
type textarea "*"
